Goal: Navigation & Orientation: Go to known website

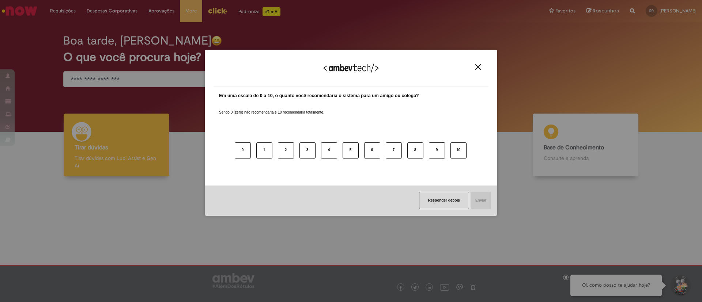
click at [475, 67] on button "Close" at bounding box center [478, 67] width 10 height 6
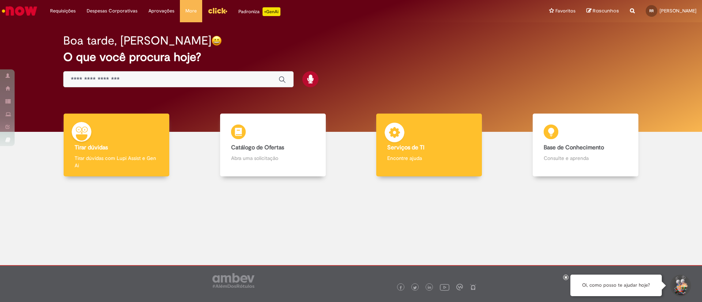
click at [418, 117] on div "Serviços de TI Serviços de TI Encontre ajuda" at bounding box center [429, 145] width 106 height 63
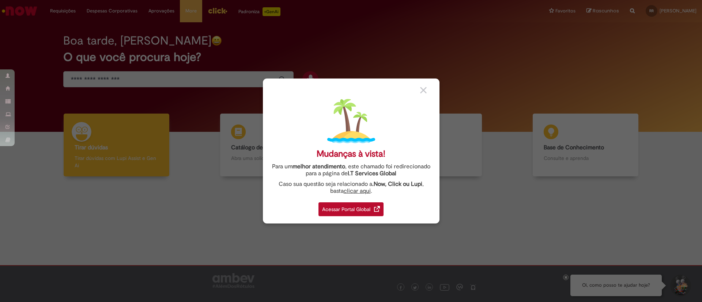
click at [347, 213] on div "Acessar Portal Global" at bounding box center [350, 210] width 65 height 14
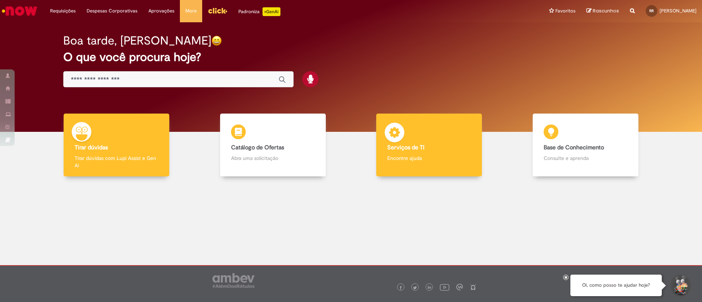
click at [444, 143] on div "Serviços de TI Serviços de TI Encontre ajuda" at bounding box center [429, 145] width 106 height 63
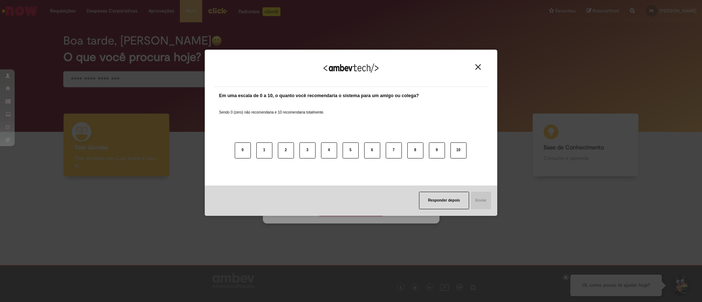
click at [481, 63] on div "Agradecemos seu feedback!" at bounding box center [351, 72] width 275 height 29
click at [476, 69] on img "Close" at bounding box center [477, 66] width 5 height 5
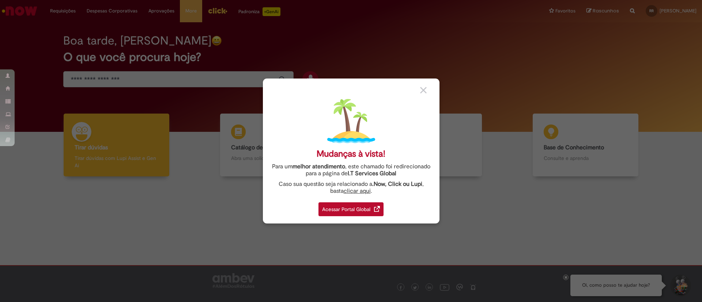
click at [365, 208] on div "Acessar Portal Global" at bounding box center [350, 210] width 65 height 14
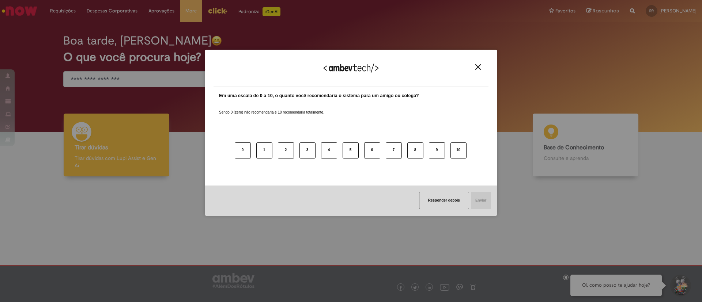
click at [481, 65] on button "Close" at bounding box center [478, 67] width 10 height 6
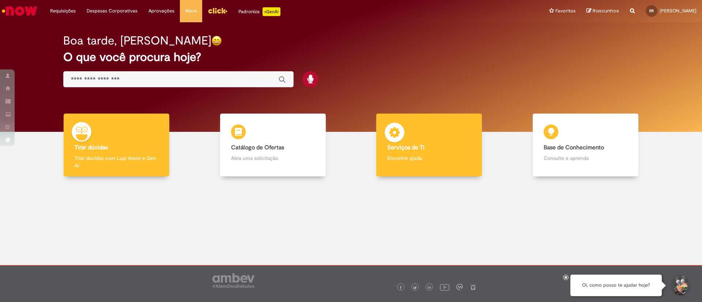
click at [434, 153] on div "Serviços de TI Serviços de TI Encontre ajuda" at bounding box center [429, 145] width 106 height 63
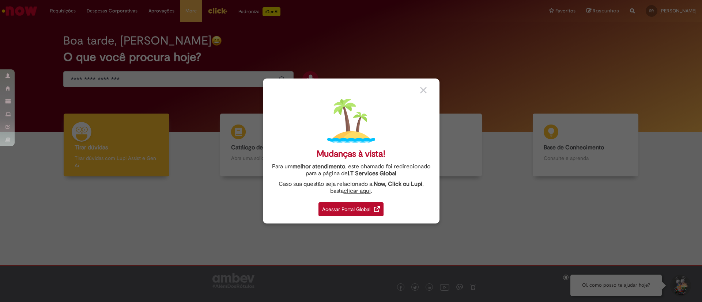
click at [369, 204] on div "Acessar Portal Global" at bounding box center [350, 210] width 65 height 14
